Goal: Navigation & Orientation: Find specific page/section

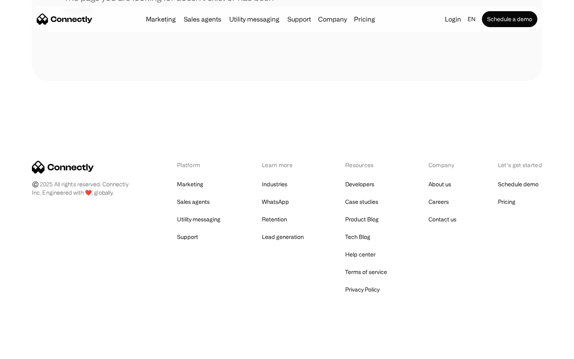
scroll to position [145, 0]
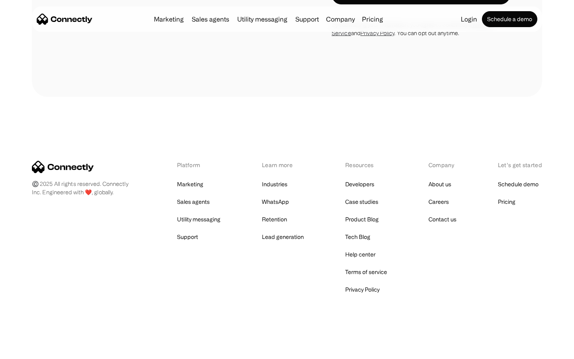
scroll to position [733, 0]
